Goal: Browse casually: Explore the website without a specific task or goal

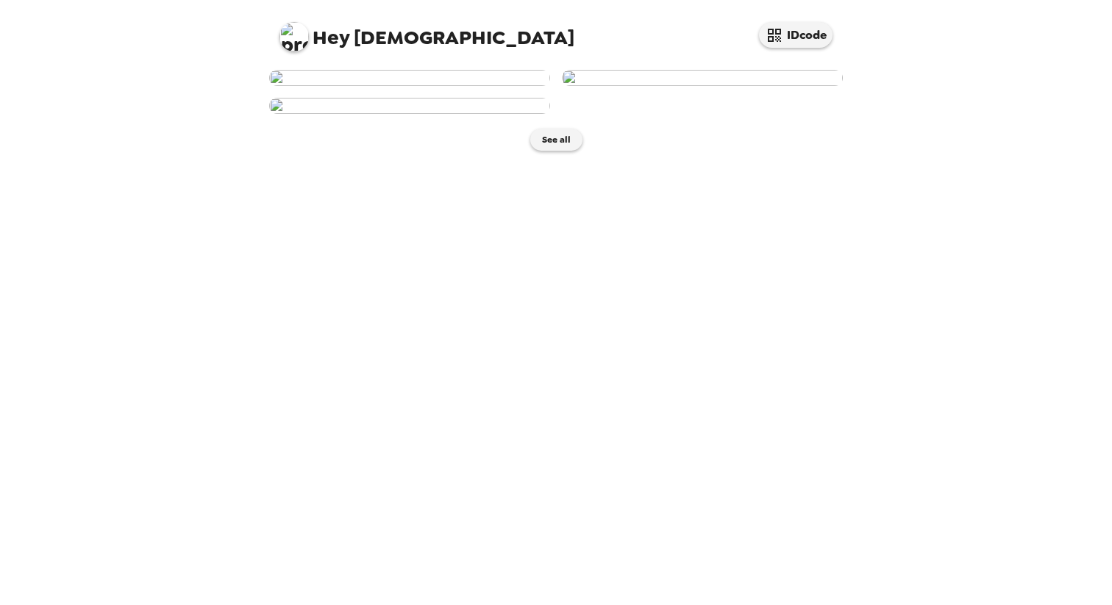
scroll to position [238, 0]
click at [556, 151] on button "See all" at bounding box center [556, 140] width 52 height 22
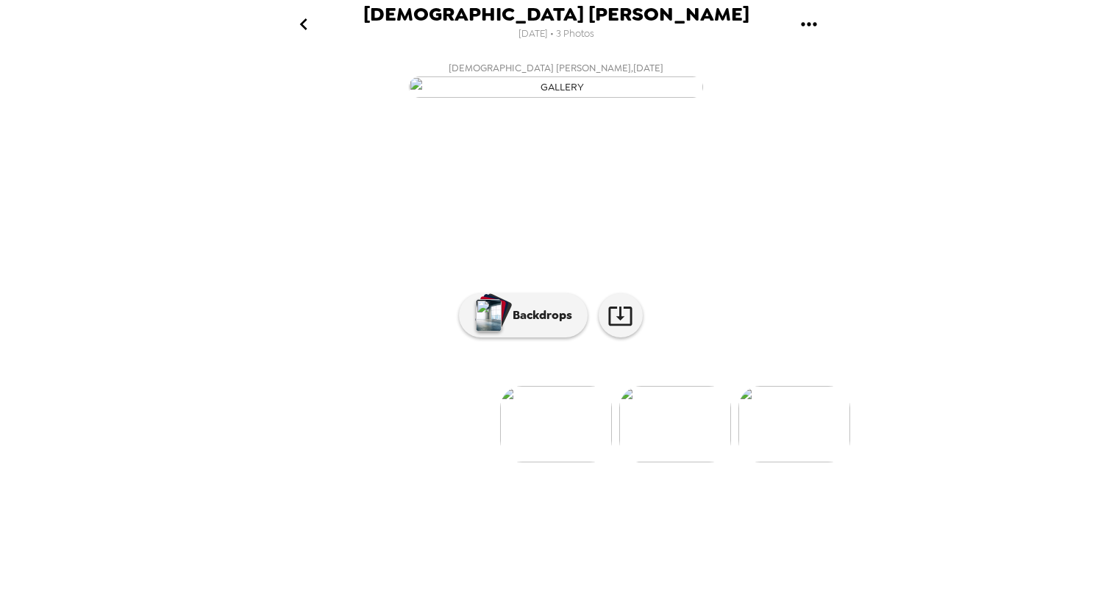
scroll to position [20, 0]
click at [695, 463] on img at bounding box center [675, 424] width 112 height 76
click at [733, 463] on ul at bounding box center [556, 424] width 588 height 76
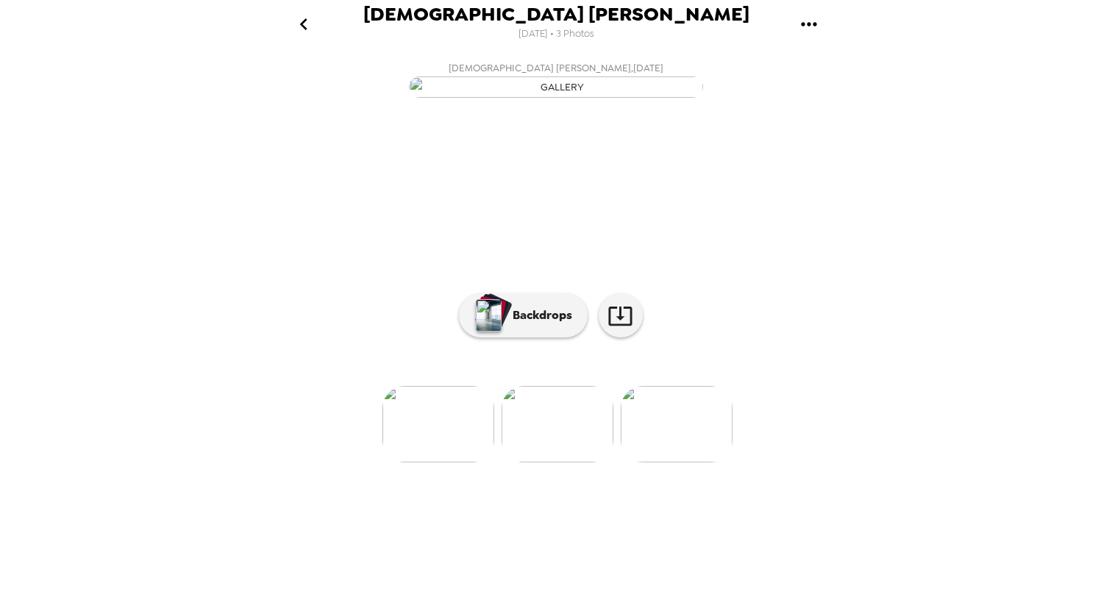
click at [683, 463] on img at bounding box center [677, 424] width 112 height 76
click at [327, 463] on img at bounding box center [320, 424] width 112 height 76
click at [671, 463] on img at bounding box center [675, 424] width 112 height 76
click at [620, 326] on icon at bounding box center [620, 316] width 24 height 19
